Goal: Information Seeking & Learning: Learn about a topic

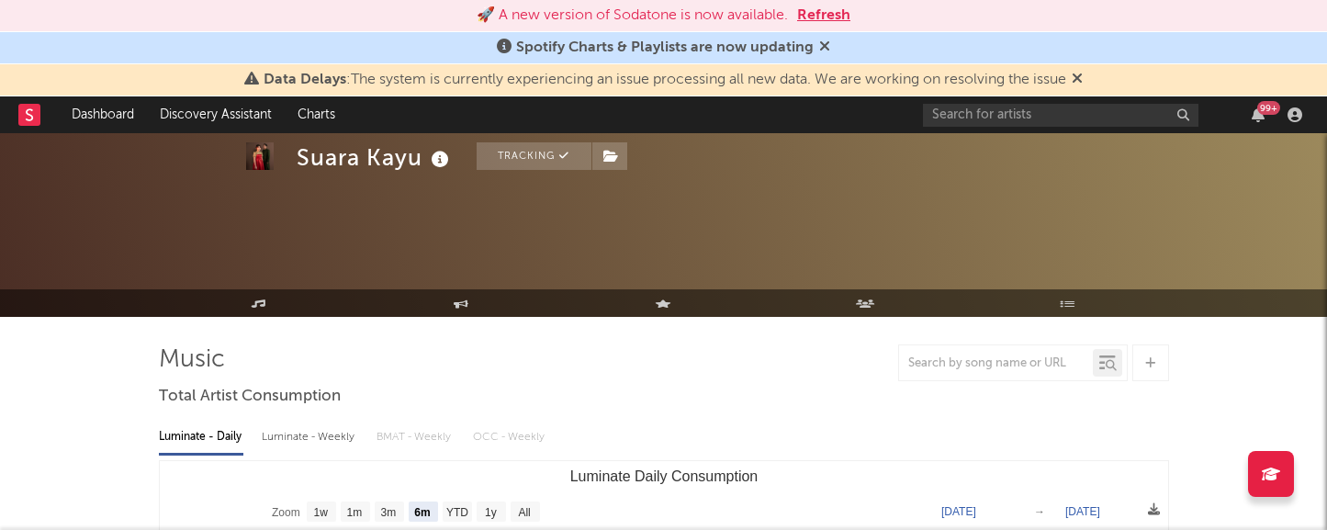
select select "6m"
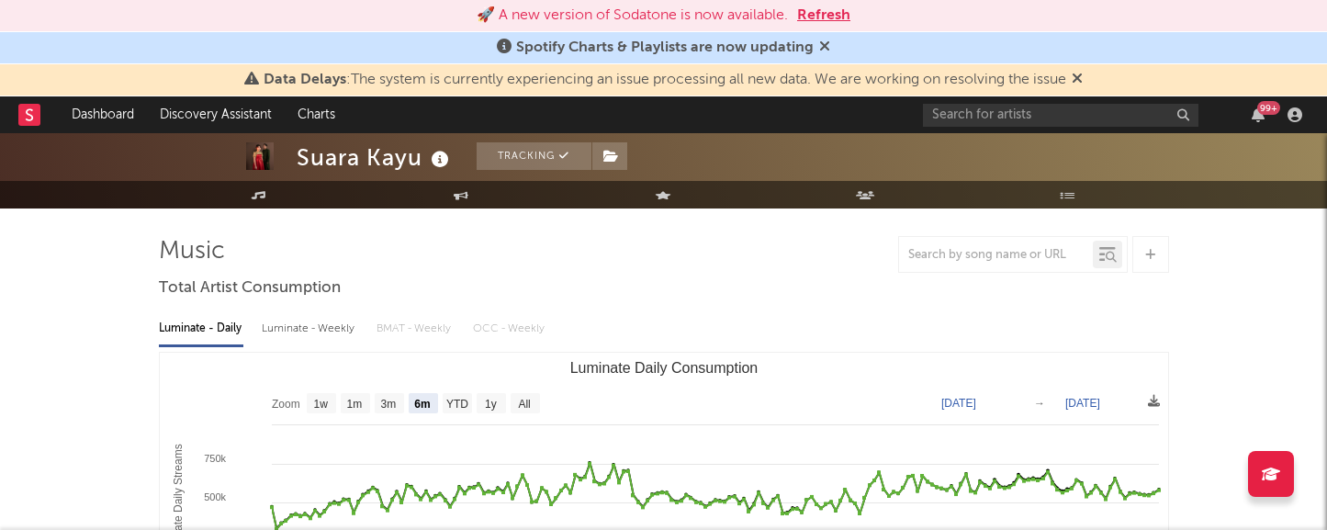
click at [829, 9] on button "Refresh" at bounding box center [823, 16] width 53 height 22
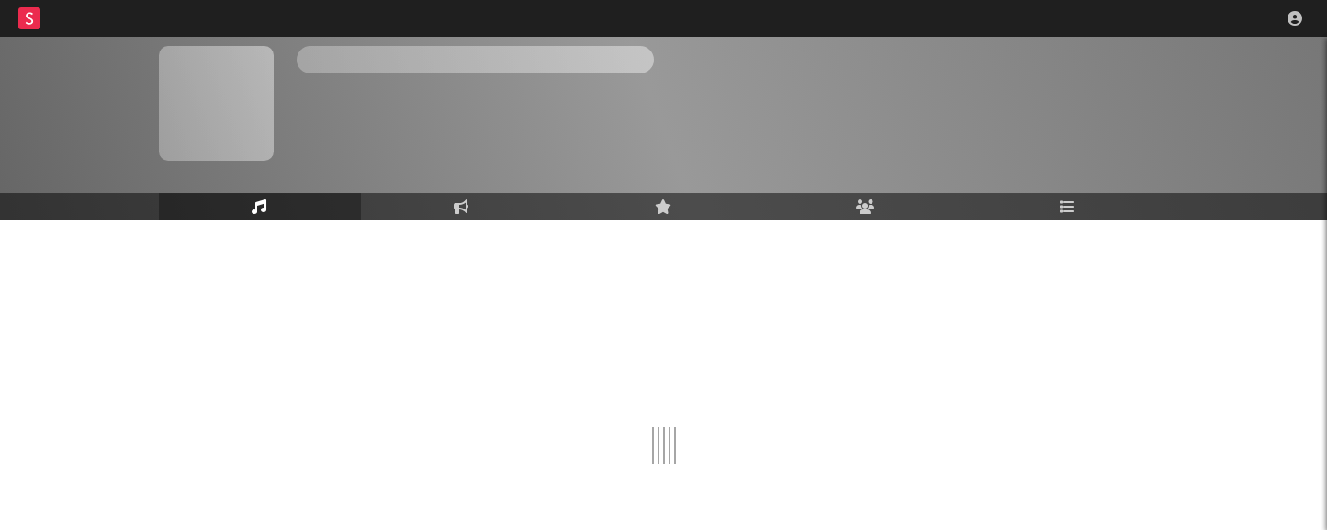
scroll to position [108, 0]
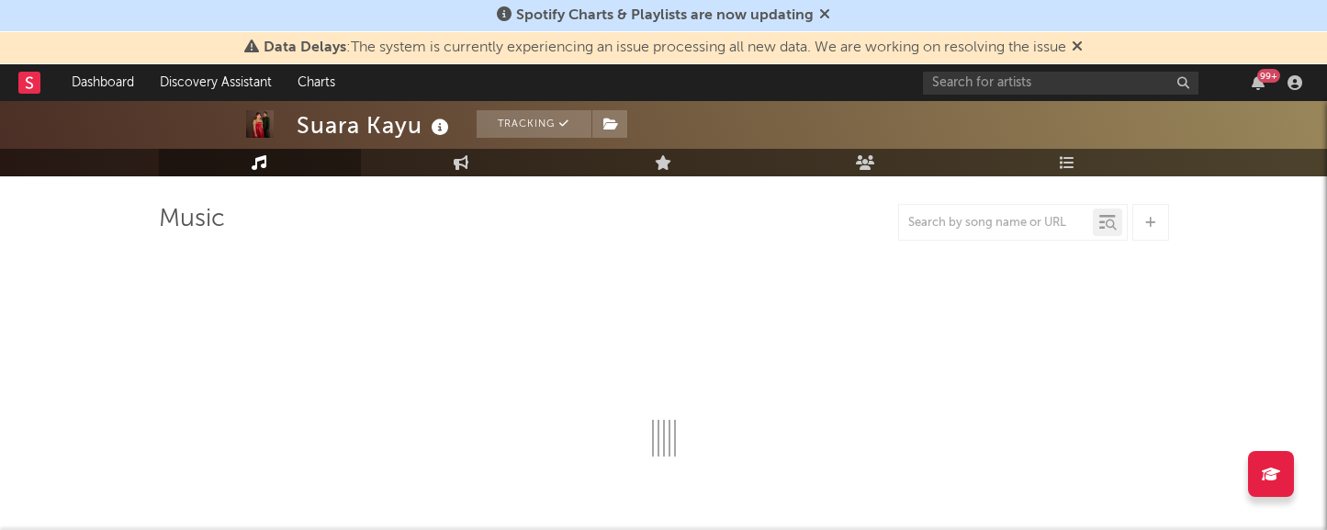
click at [820, 10] on icon at bounding box center [824, 13] width 11 height 15
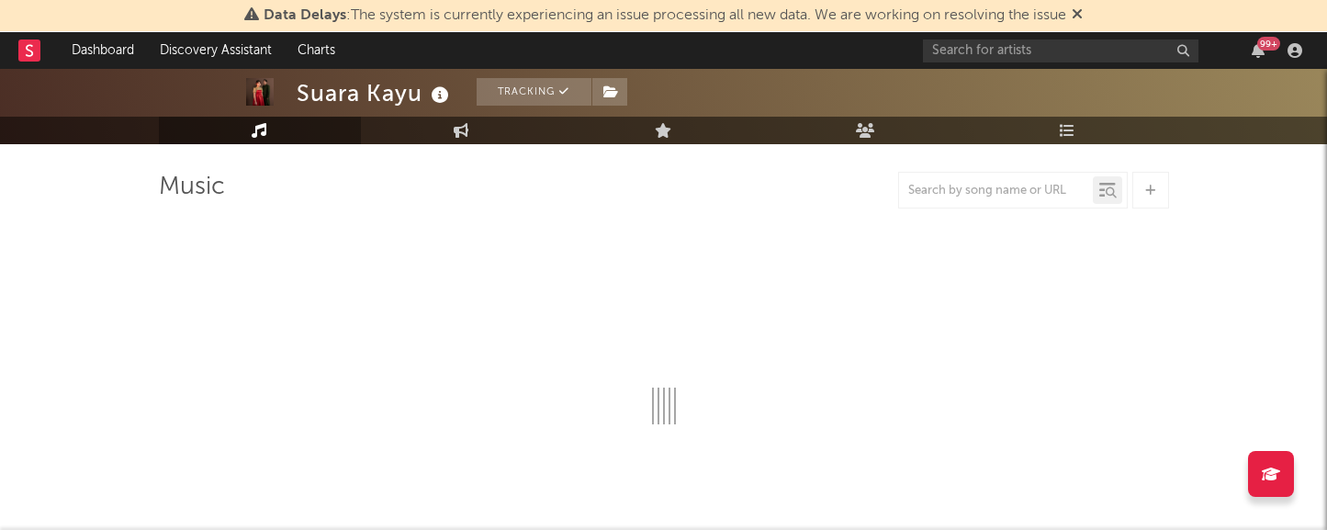
select select "6m"
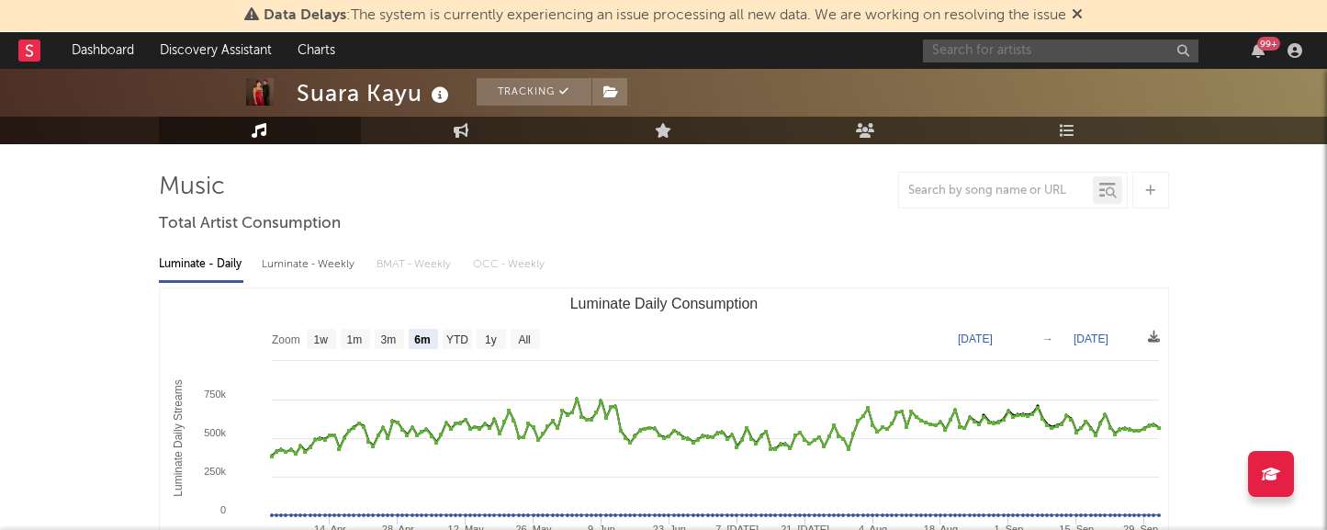
click at [978, 48] on input "text" at bounding box center [1061, 50] width 276 height 23
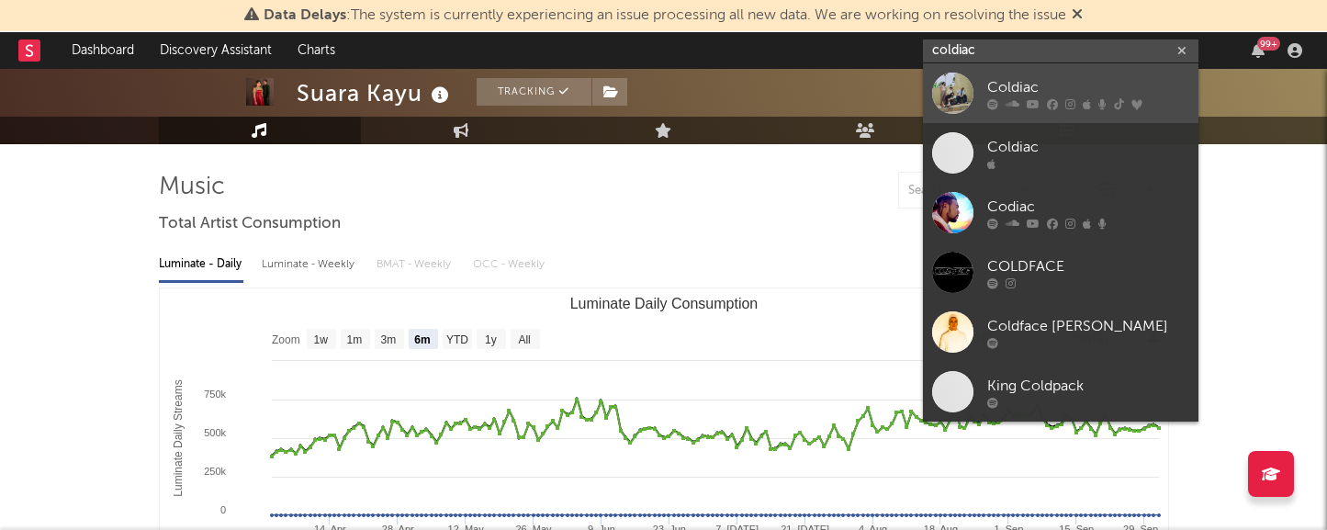
type input "coldiac"
click at [1022, 78] on div "Coldiac" at bounding box center [1088, 87] width 202 height 22
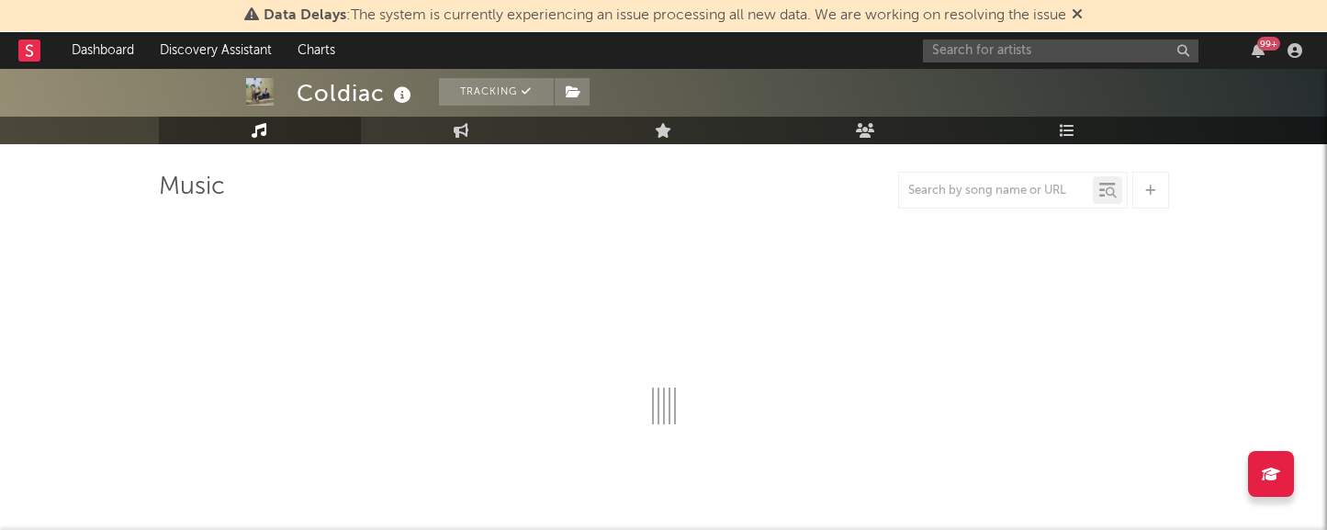
select select "6m"
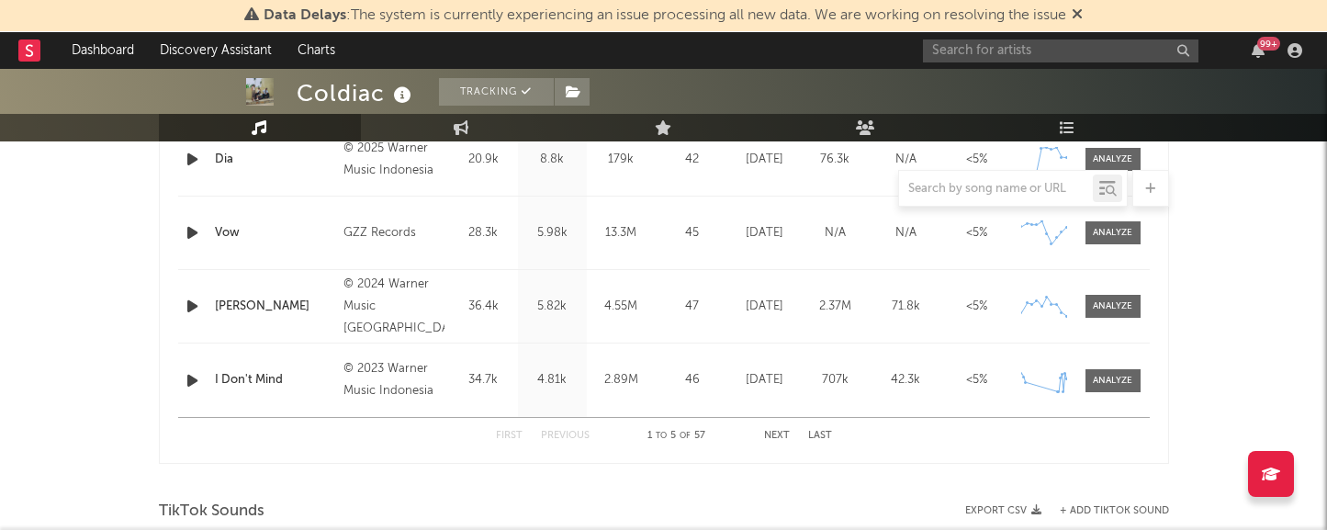
scroll to position [901, 0]
click at [1114, 381] on div at bounding box center [1112, 380] width 39 height 14
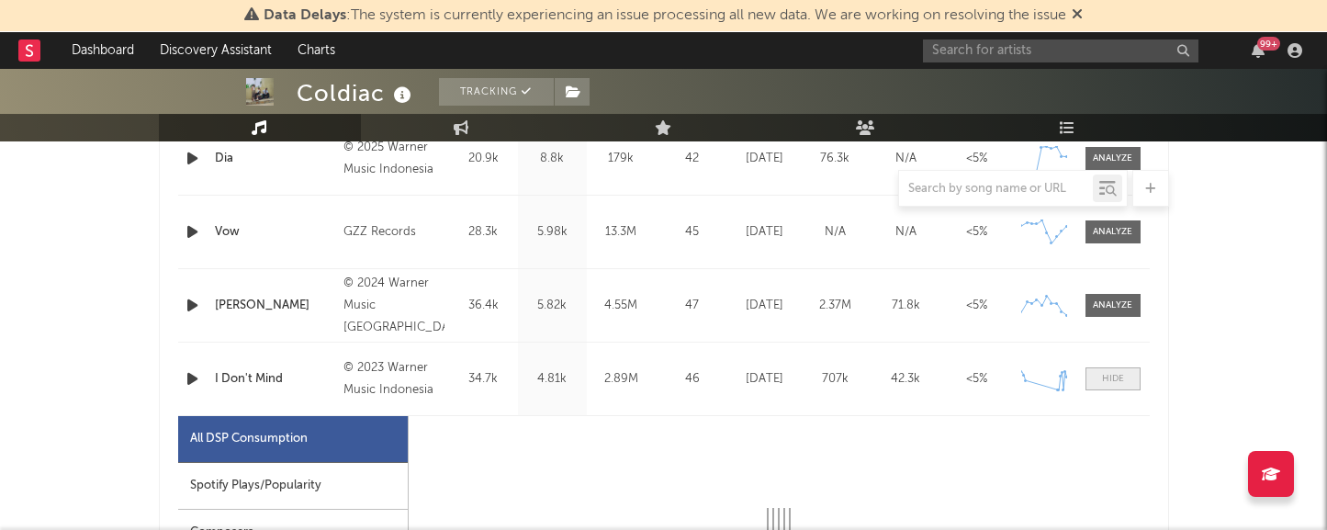
select select "6m"
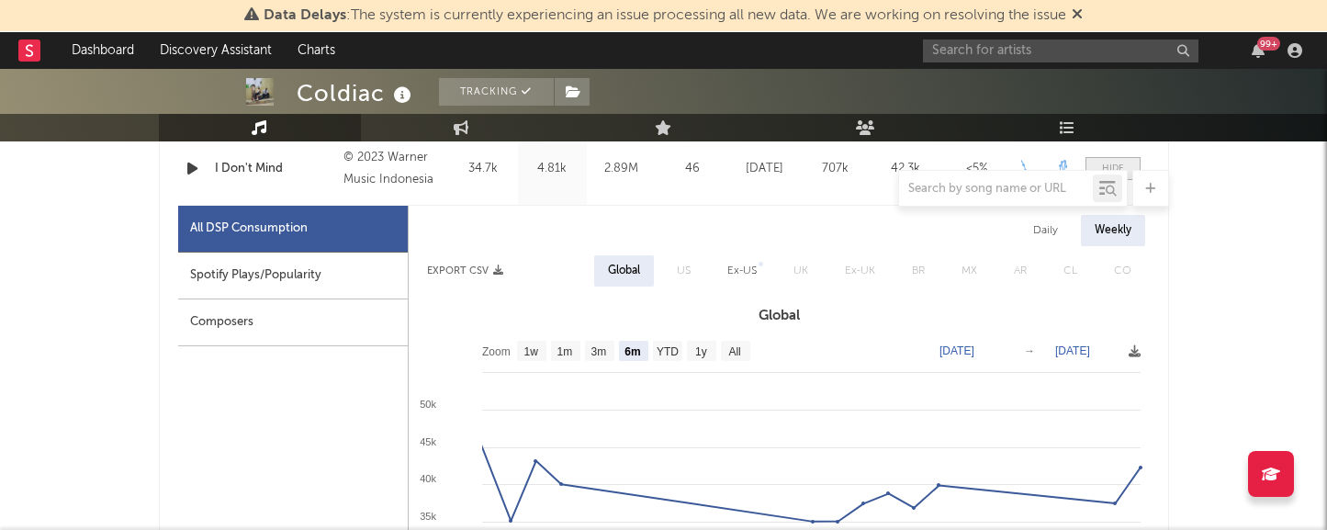
scroll to position [1121, 0]
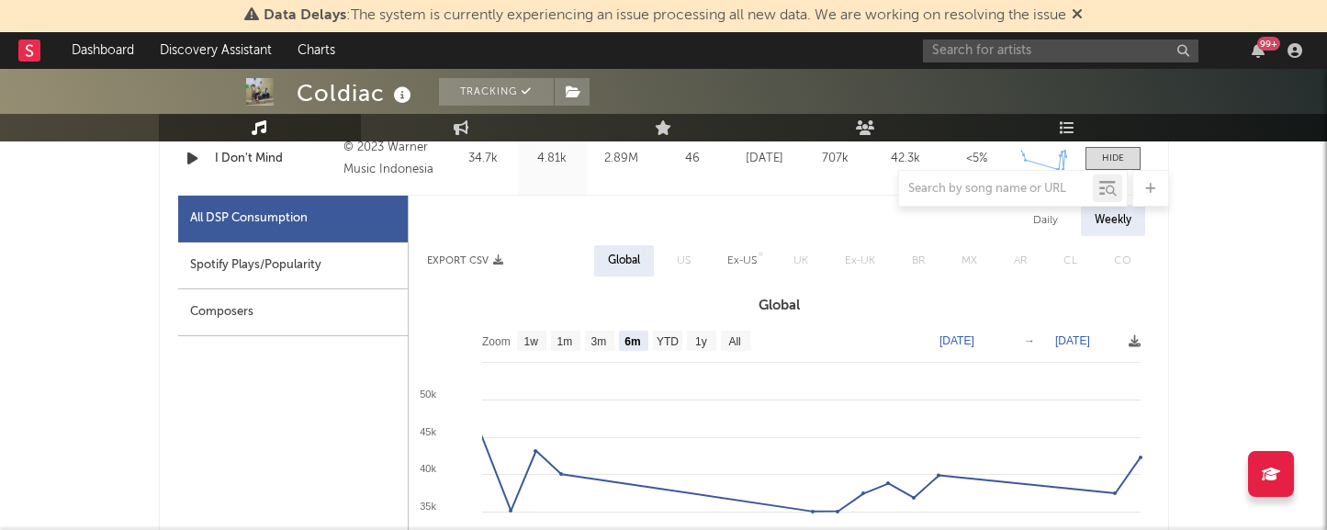
click at [289, 277] on div "Spotify Plays/Popularity" at bounding box center [293, 265] width 230 height 47
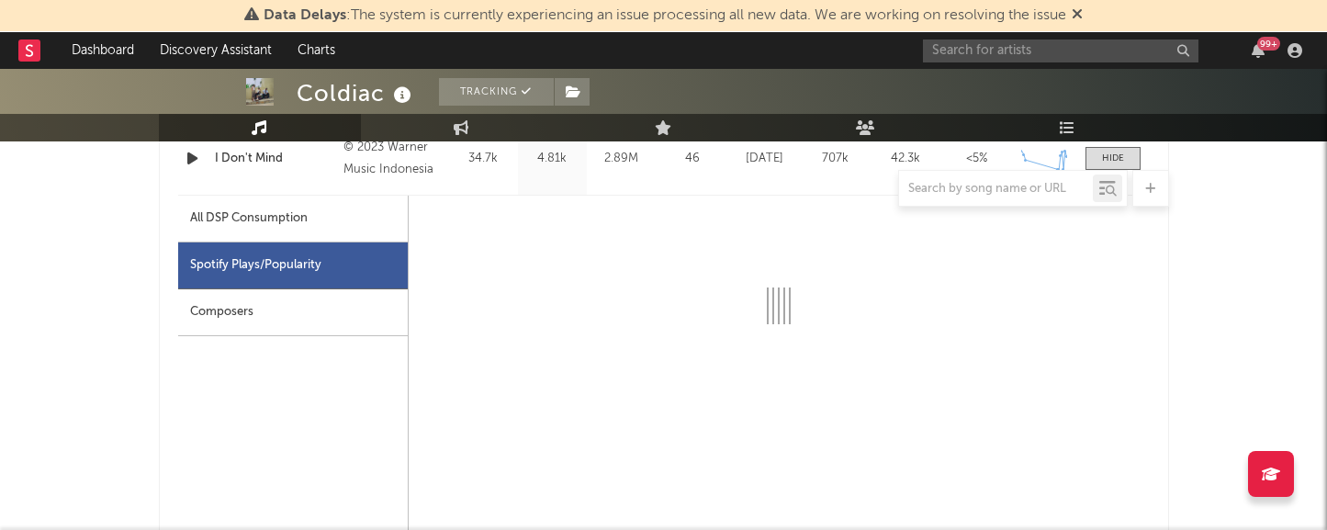
select select "6m"
select select "1w"
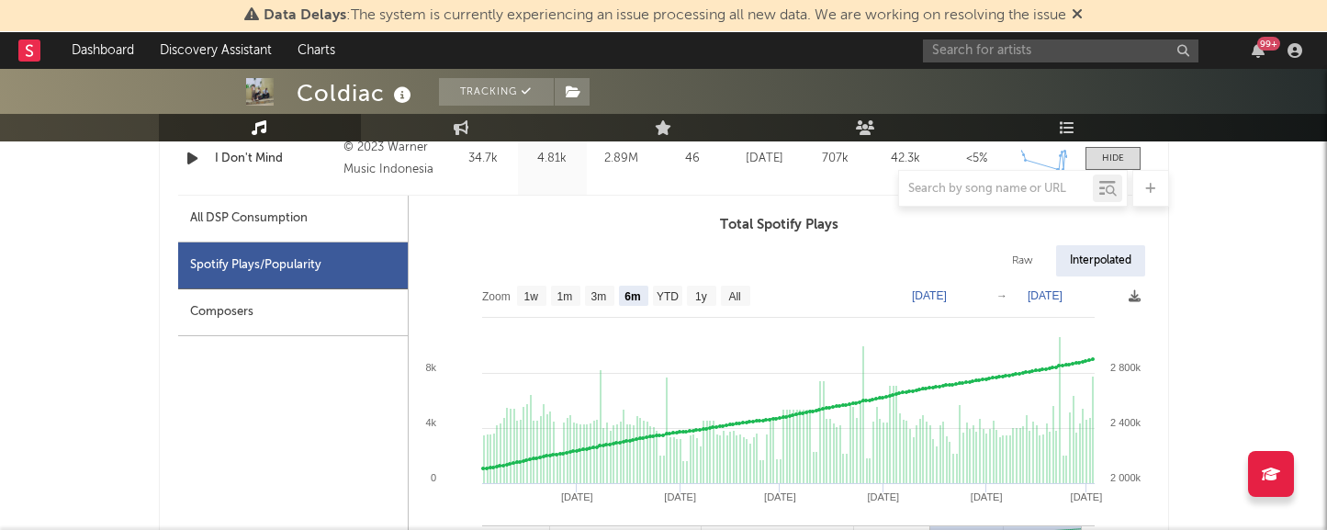
scroll to position [1138, 0]
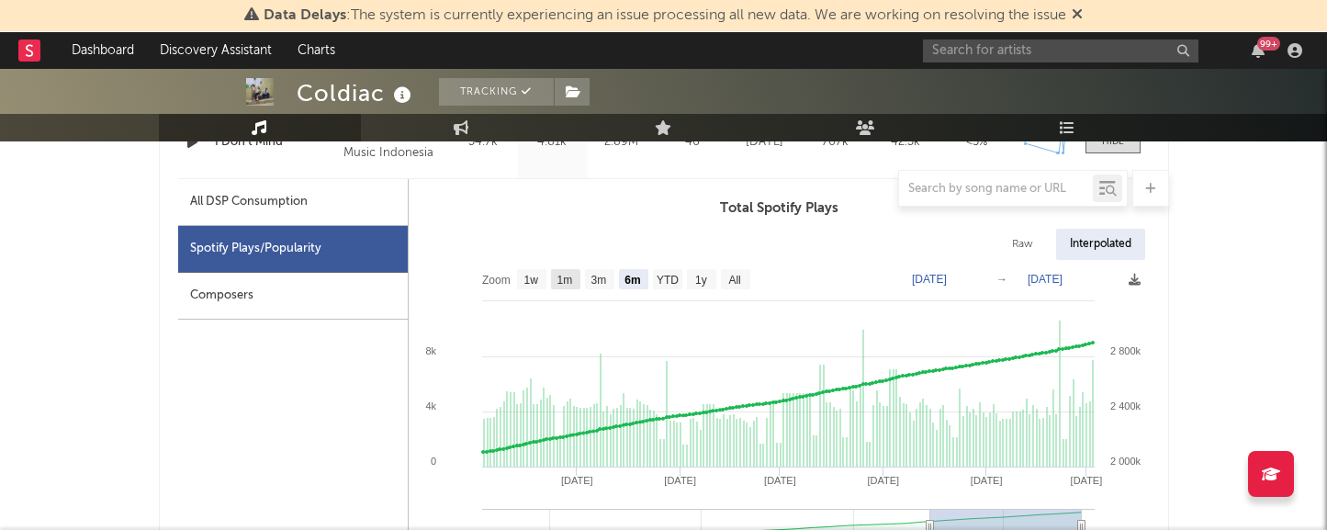
click at [564, 277] on text "1m" at bounding box center [565, 280] width 16 height 13
select select "1m"
type input "[DATE]"
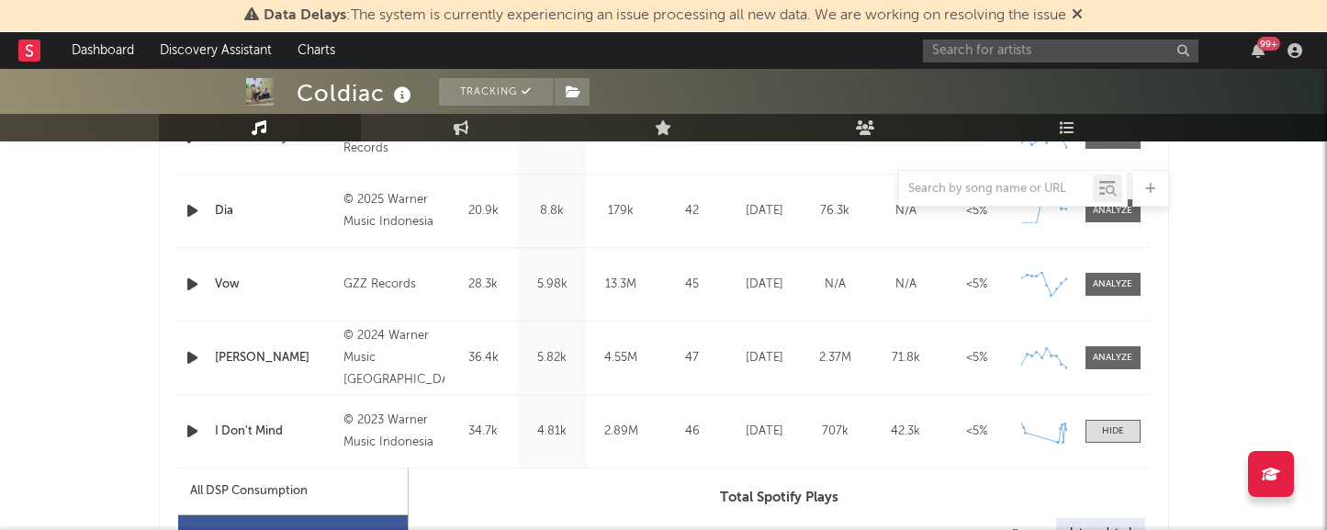
scroll to position [848, 0]
click at [215, 212] on div "Dia" at bounding box center [275, 212] width 120 height 18
click at [1123, 218] on div at bounding box center [1112, 212] width 39 height 14
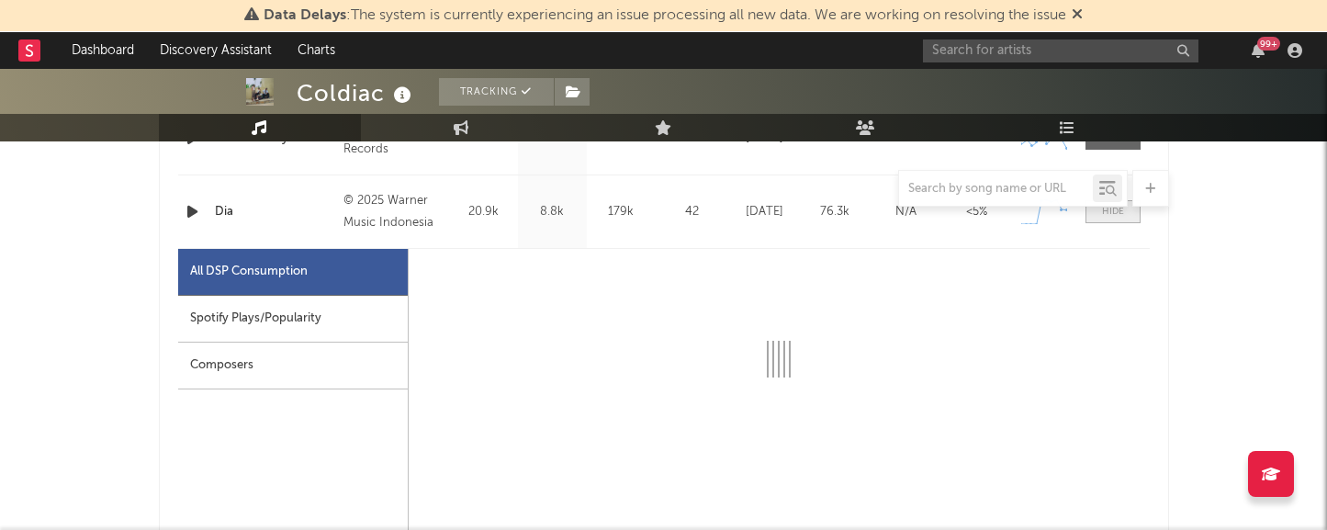
select select "1w"
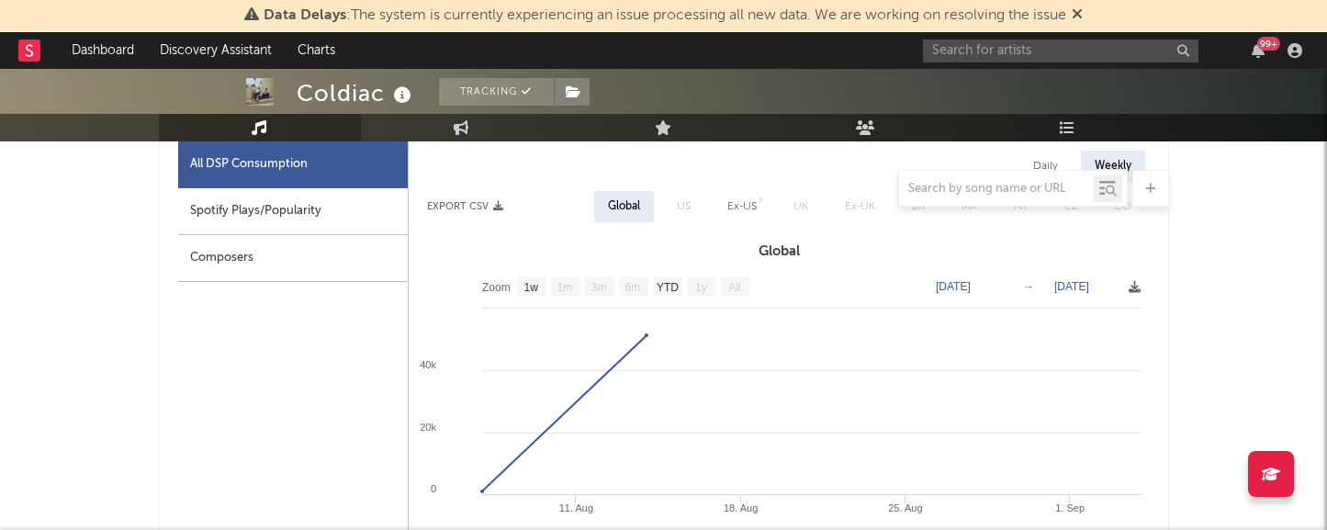
scroll to position [956, 0]
click at [541, 288] on rect at bounding box center [531, 286] width 29 height 20
select select "All"
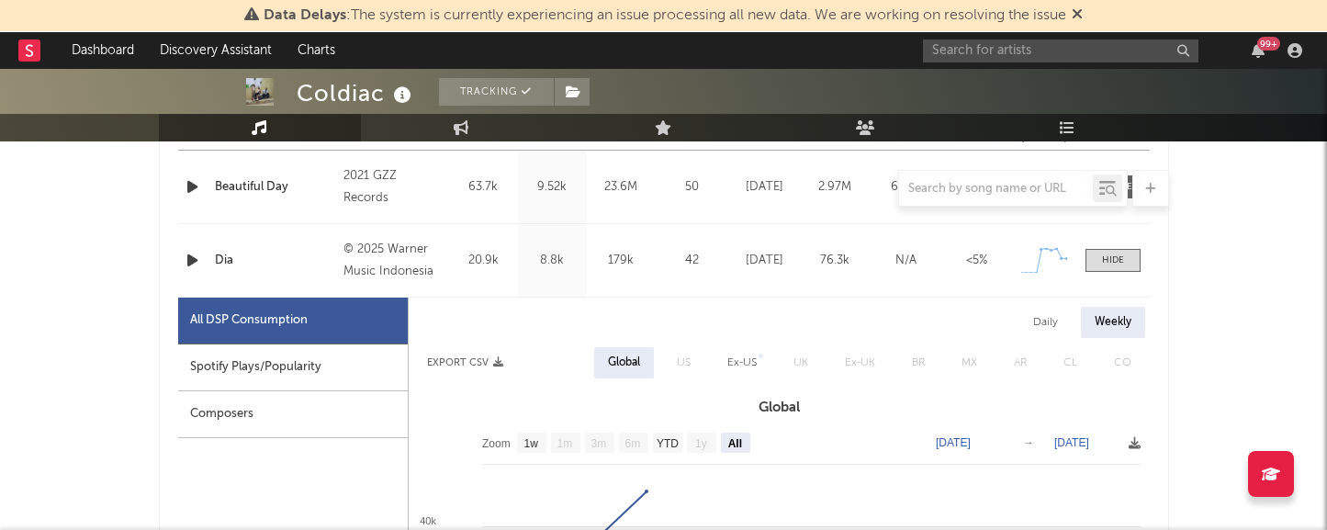
scroll to position [775, 0]
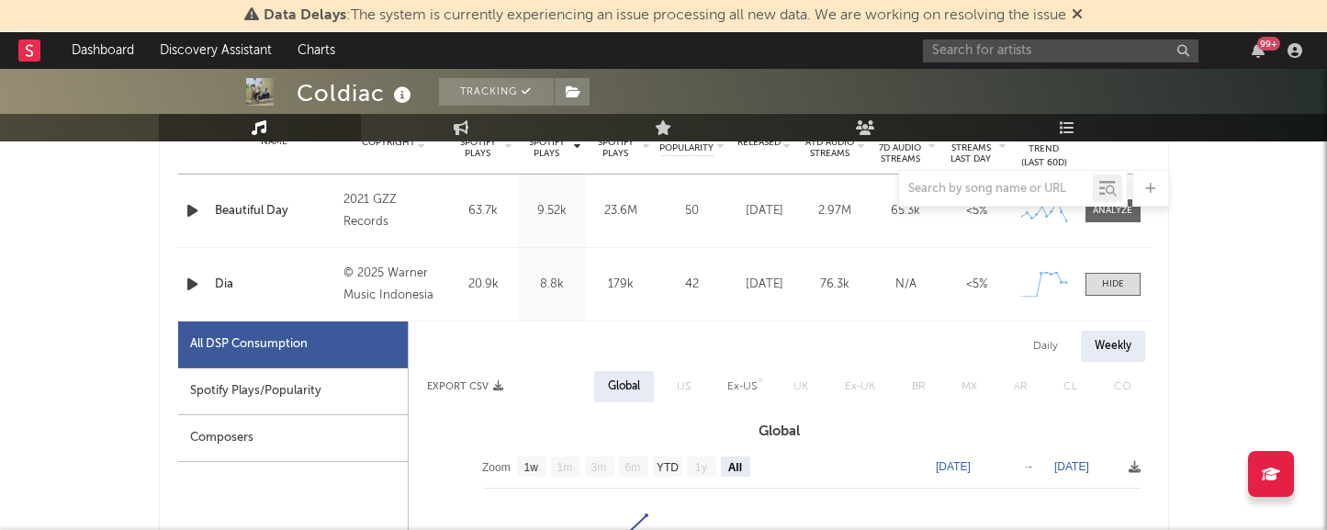
click at [328, 396] on div "Spotify Plays/Popularity" at bounding box center [293, 391] width 230 height 47
select select "All"
select select "1w"
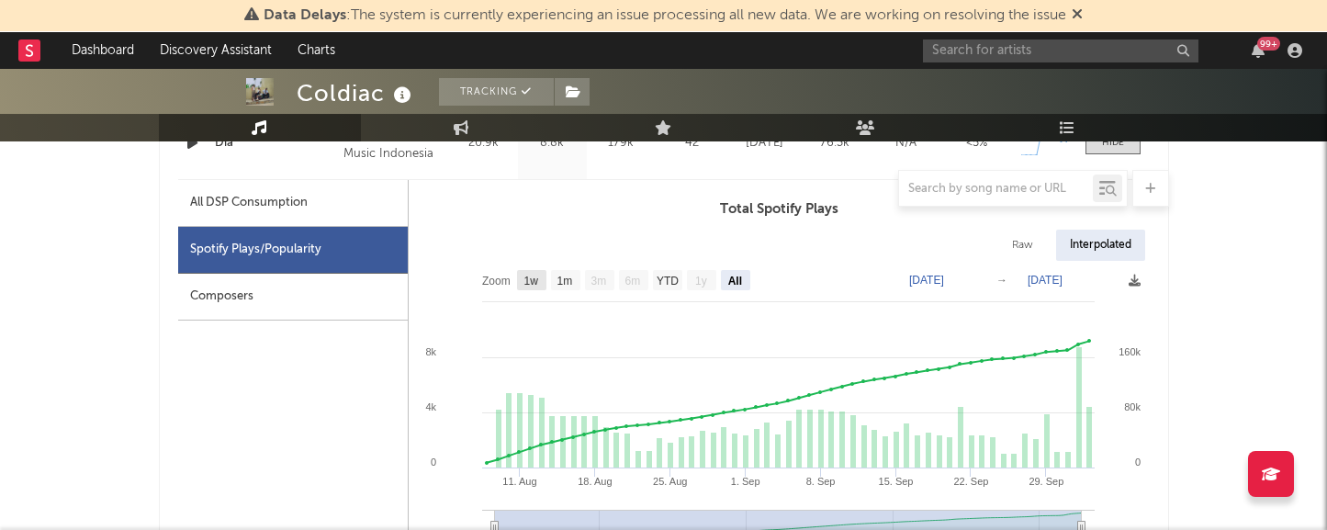
scroll to position [946, 0]
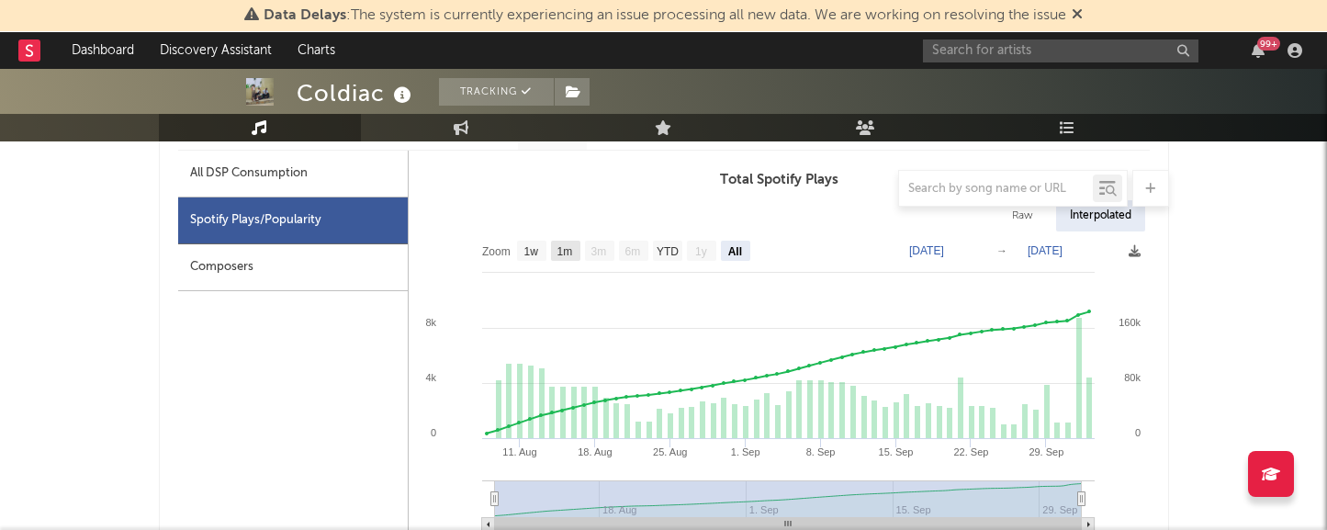
click at [560, 258] on rect at bounding box center [565, 251] width 29 height 20
select select "1m"
type input "[DATE]"
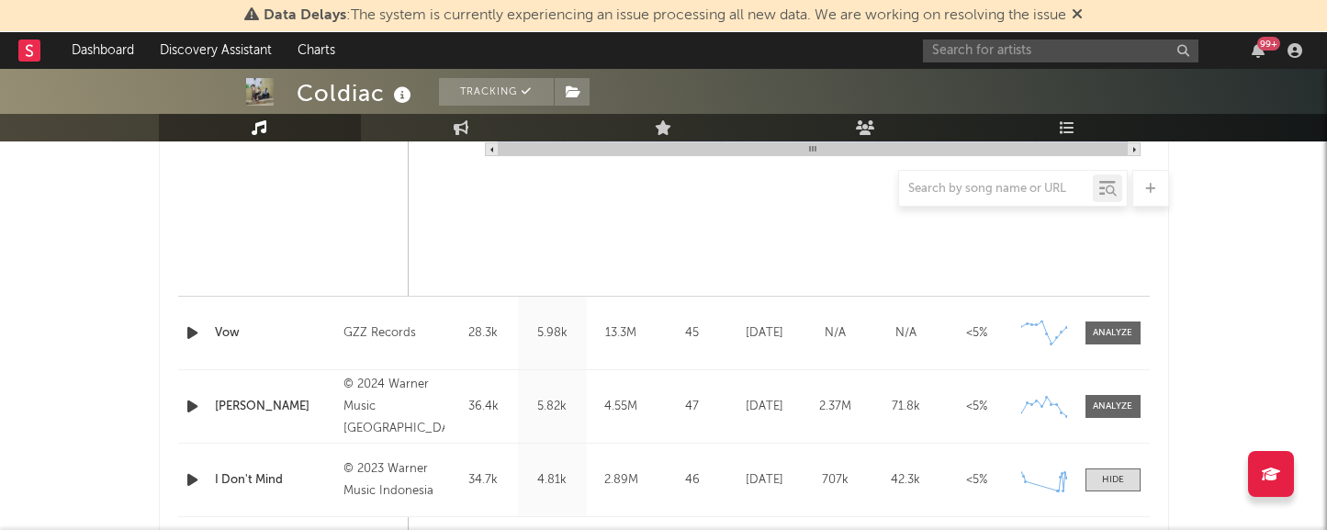
scroll to position [1671, 0]
